Goal: Transaction & Acquisition: Purchase product/service

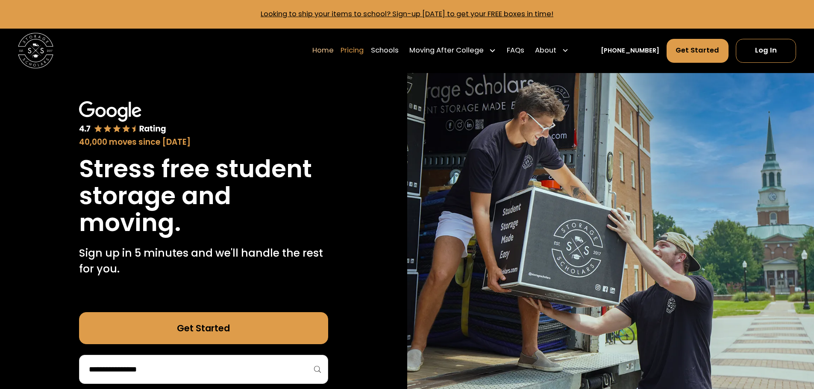
click at [362, 53] on link "Pricing" at bounding box center [352, 50] width 23 height 25
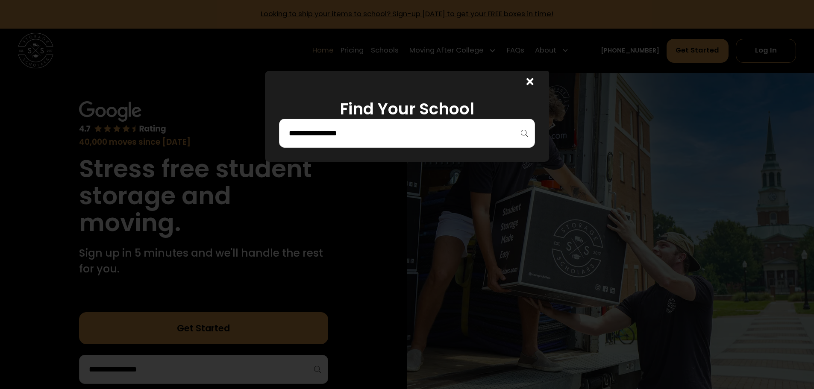
click at [529, 84] on div at bounding box center [528, 81] width 43 height 21
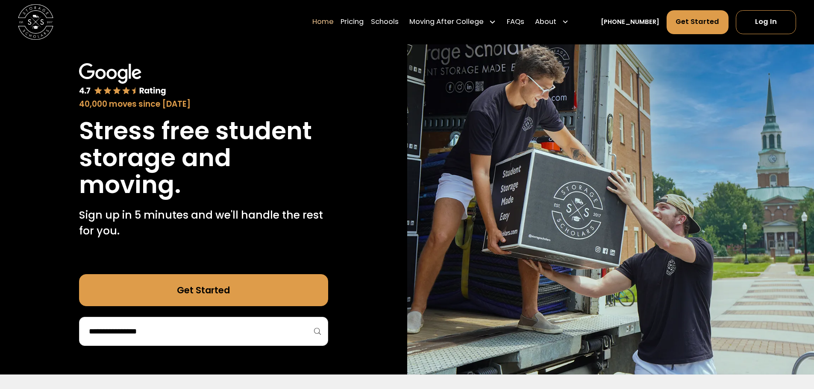
scroll to position [57, 0]
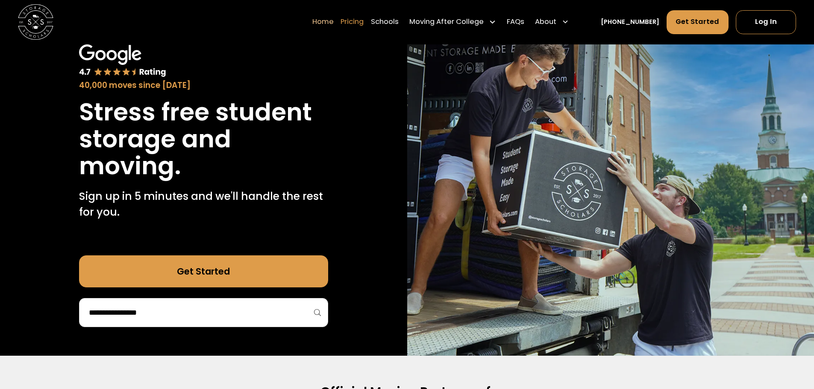
click at [364, 23] on link "Pricing" at bounding box center [352, 22] width 23 height 25
click at [361, 24] on link "Pricing" at bounding box center [352, 22] width 23 height 25
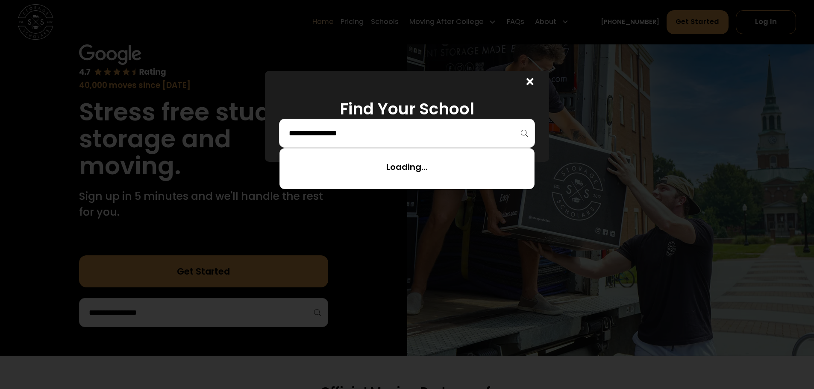
click at [380, 139] on input "search" at bounding box center [407, 133] width 238 height 15
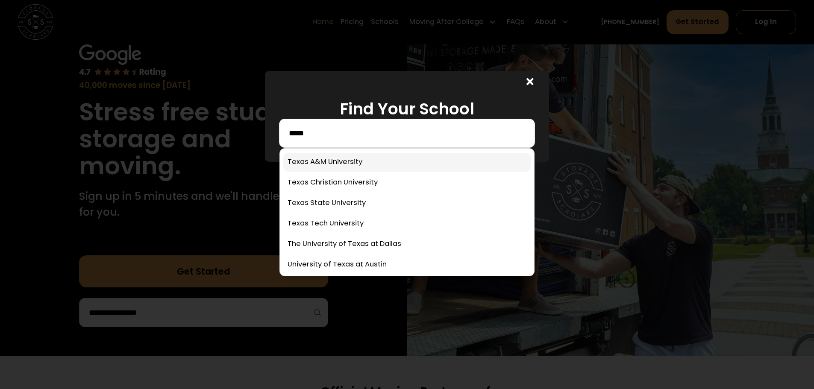
type input "*****"
click at [364, 155] on link at bounding box center [406, 162] width 247 height 19
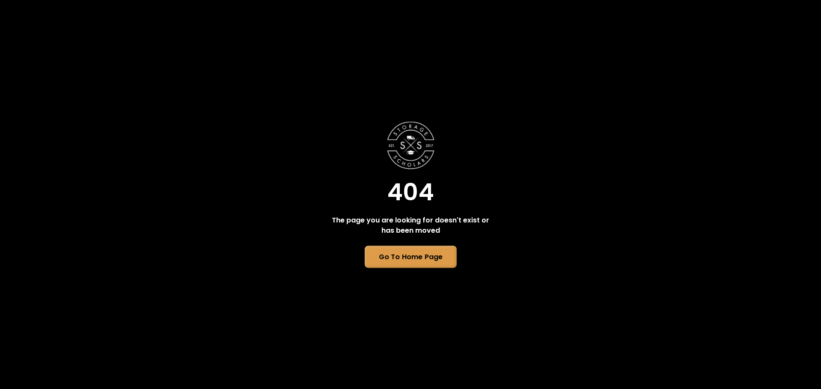
click at [407, 257] on link "Go To Home Page" at bounding box center [410, 257] width 92 height 22
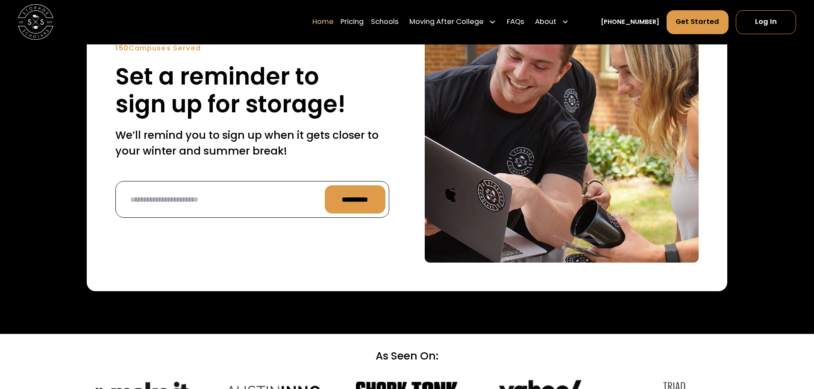
scroll to position [2166, 0]
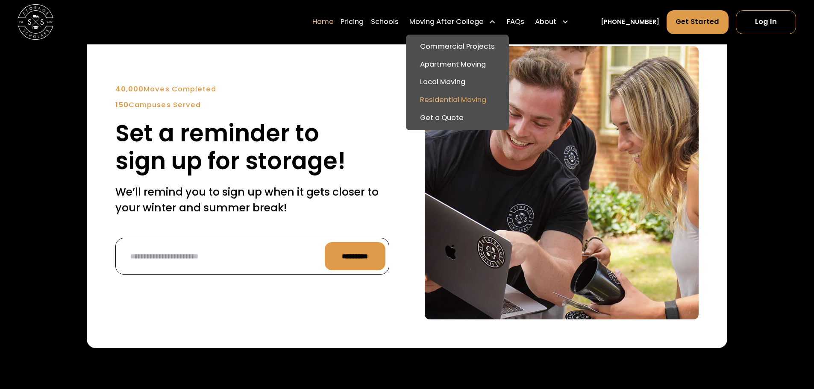
click at [476, 100] on link "Residential Moving" at bounding box center [457, 100] width 96 height 18
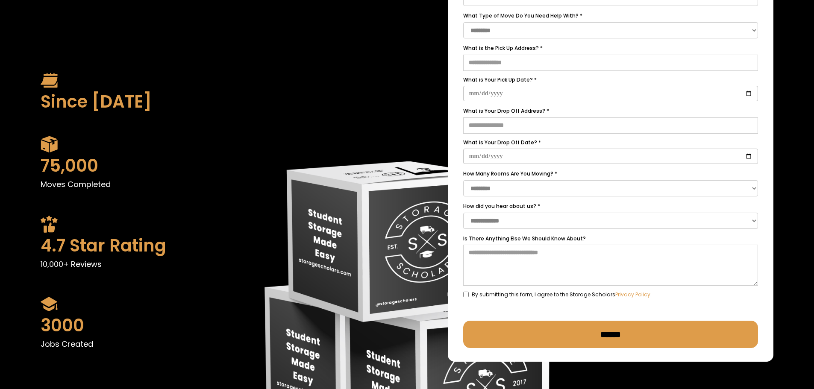
scroll to position [235, 0]
